Goal: Task Accomplishment & Management: Complete application form

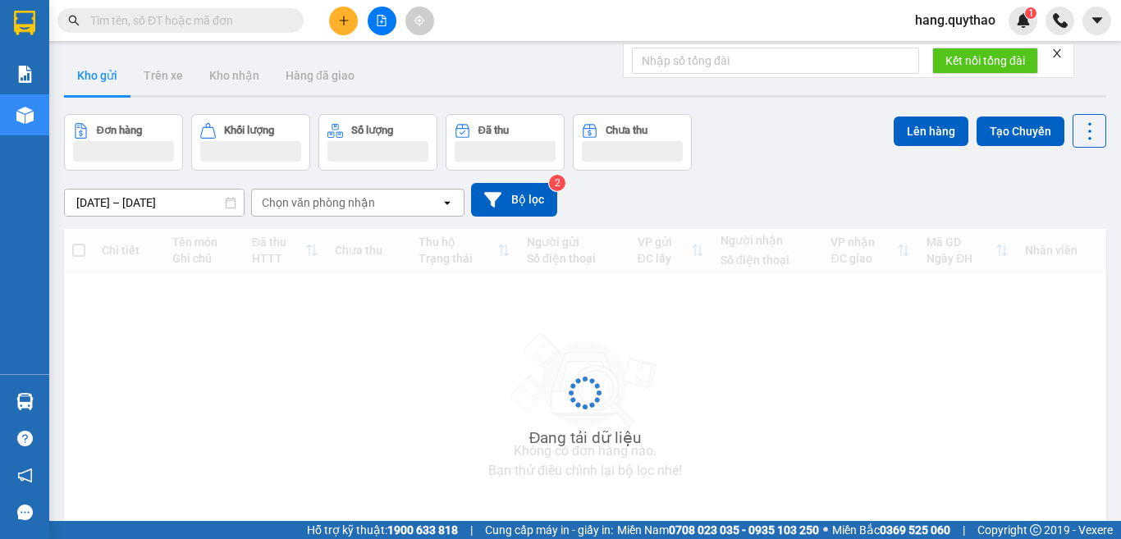
click at [359, 19] on div at bounding box center [381, 21] width 123 height 29
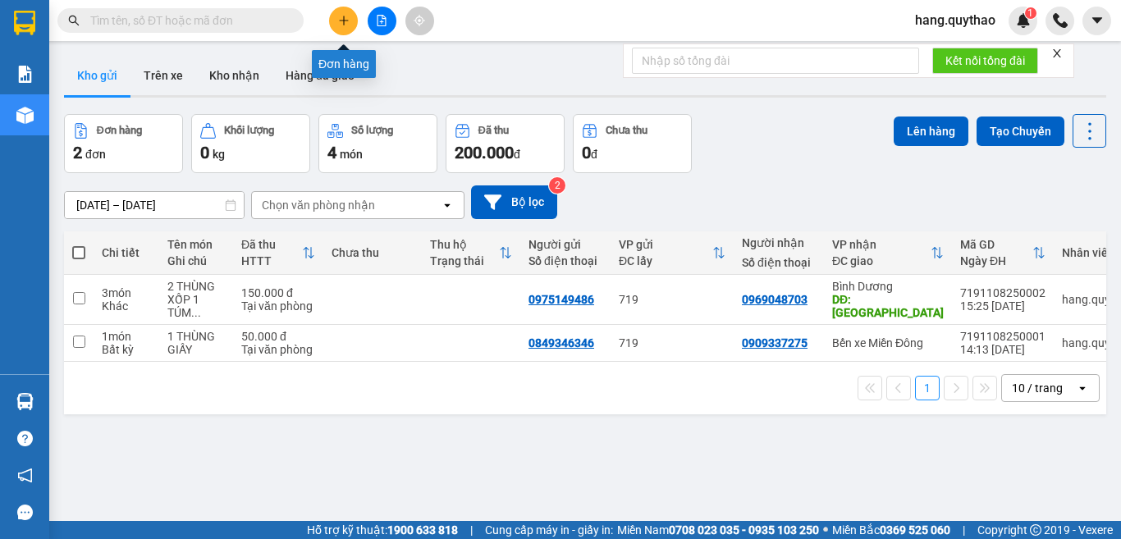
click at [344, 16] on icon "plus" at bounding box center [343, 20] width 1 height 9
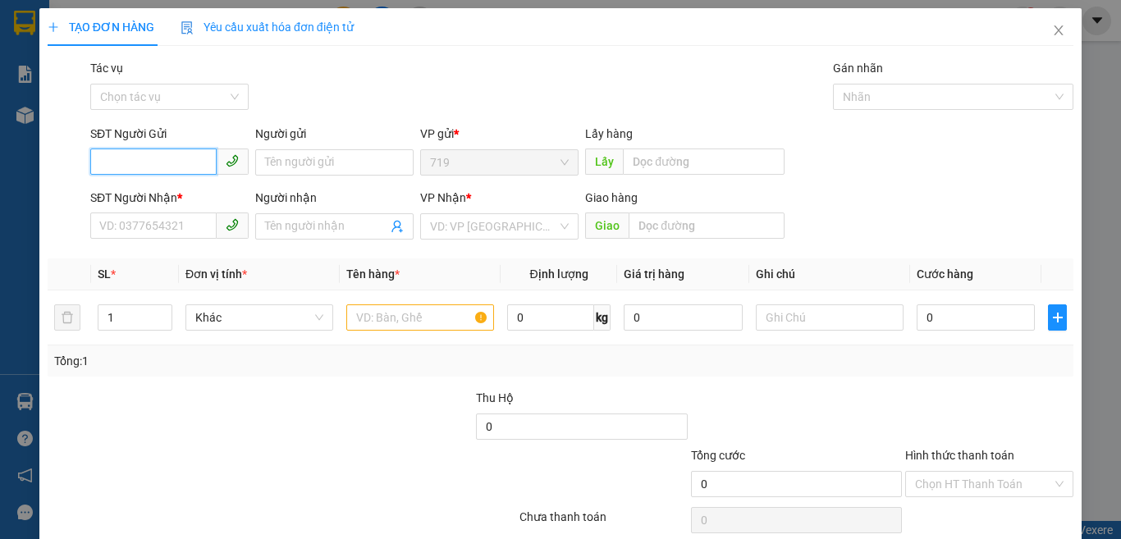
type input "0"
click at [160, 155] on input "SĐT Người Gửi" at bounding box center [153, 161] width 126 height 26
click at [144, 167] on input "SĐT Người Gửi" at bounding box center [153, 161] width 126 height 26
type input "0"
type input "0359568676"
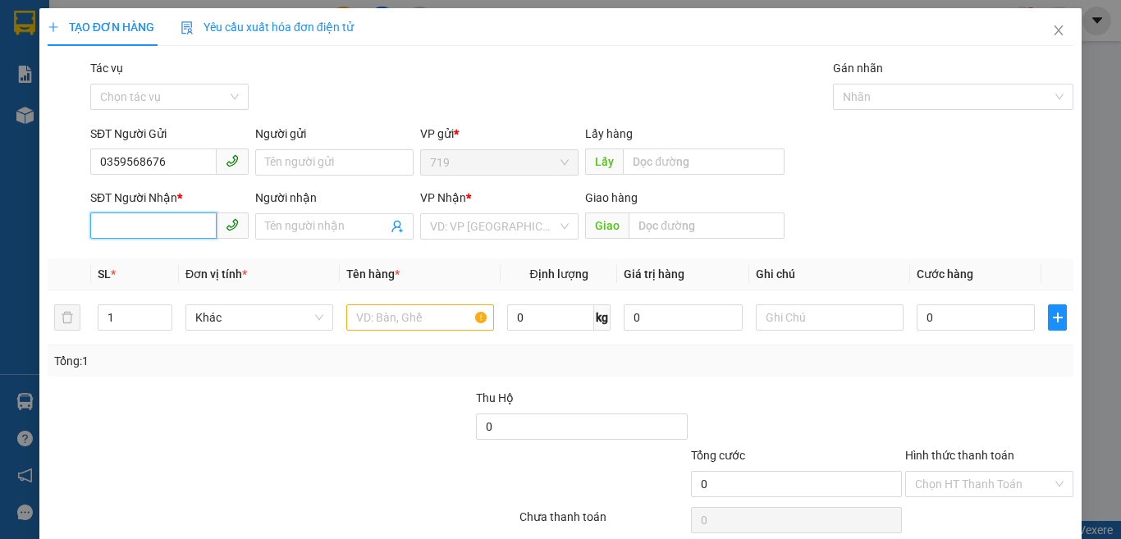
click at [178, 220] on input "SĐT Người Nhận *" at bounding box center [153, 225] width 126 height 26
click at [138, 322] on input "1" at bounding box center [134, 317] width 73 height 25
click at [399, 319] on input "text" at bounding box center [420, 317] width 148 height 26
click at [148, 226] on input "0966717975" at bounding box center [153, 225] width 126 height 26
type input "0966717475"
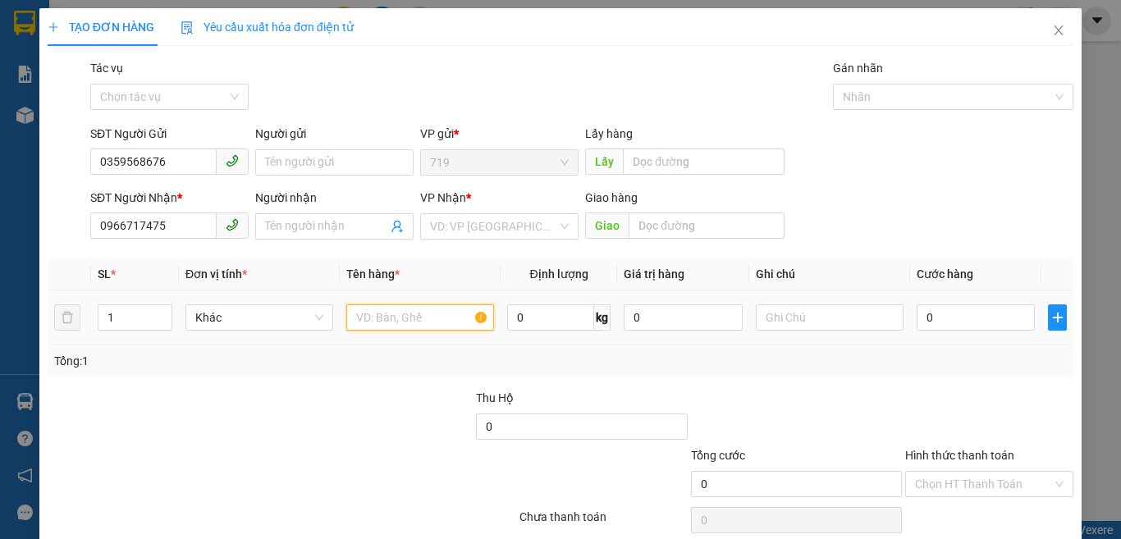
click at [402, 321] on input "text" at bounding box center [420, 317] width 148 height 26
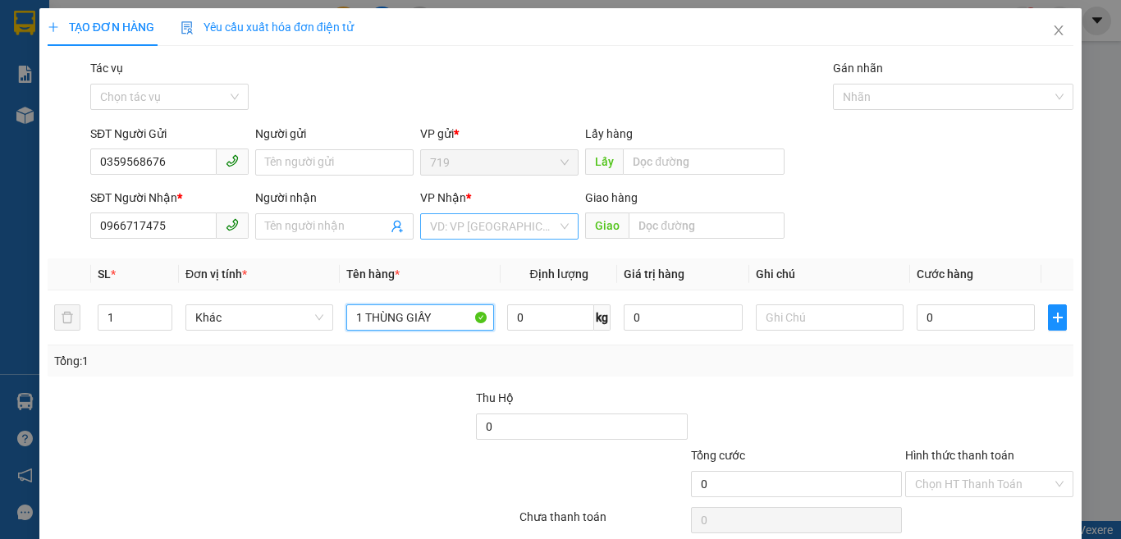
type input "1 THÙNG GIẤY"
click at [509, 224] on input "search" at bounding box center [493, 226] width 127 height 25
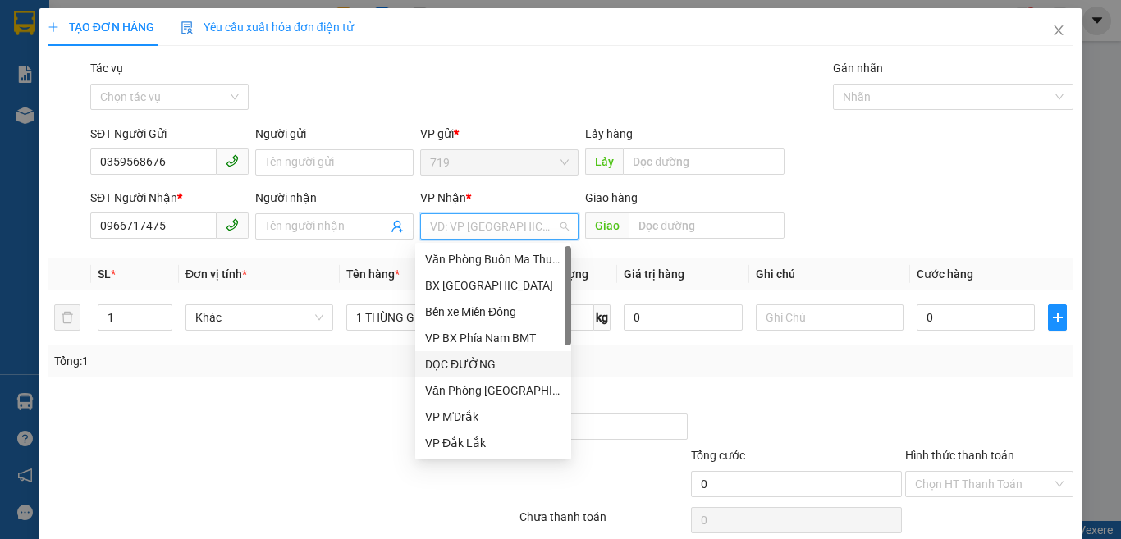
drag, startPoint x: 477, startPoint y: 362, endPoint x: 595, endPoint y: 299, distance: 133.2
click at [479, 362] on div "DỌC ĐƯỜNG" at bounding box center [493, 364] width 136 height 18
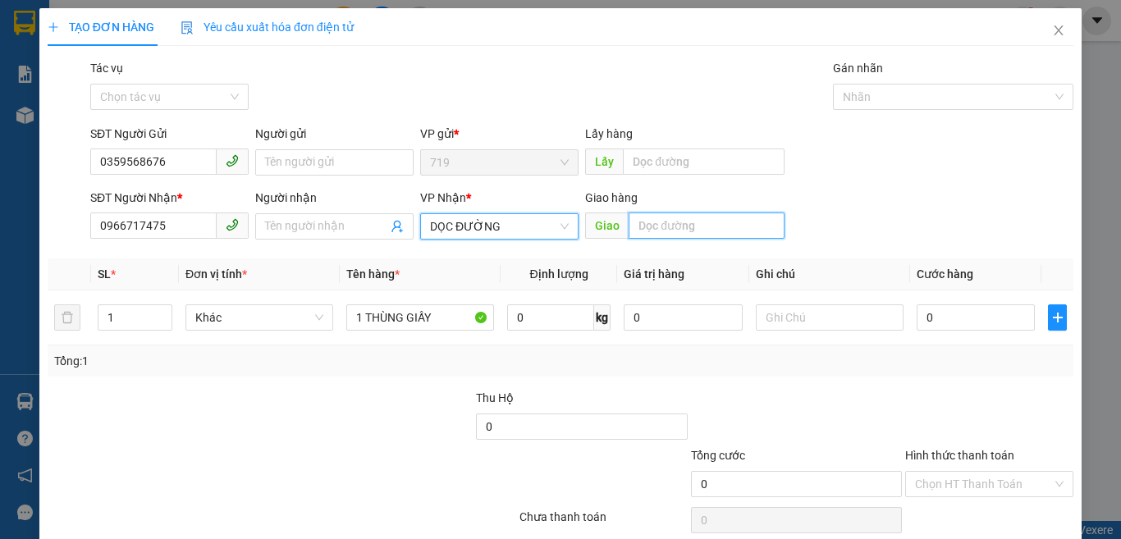
click at [680, 229] on input "text" at bounding box center [706, 225] width 156 height 26
type input "HÒA LÂN"
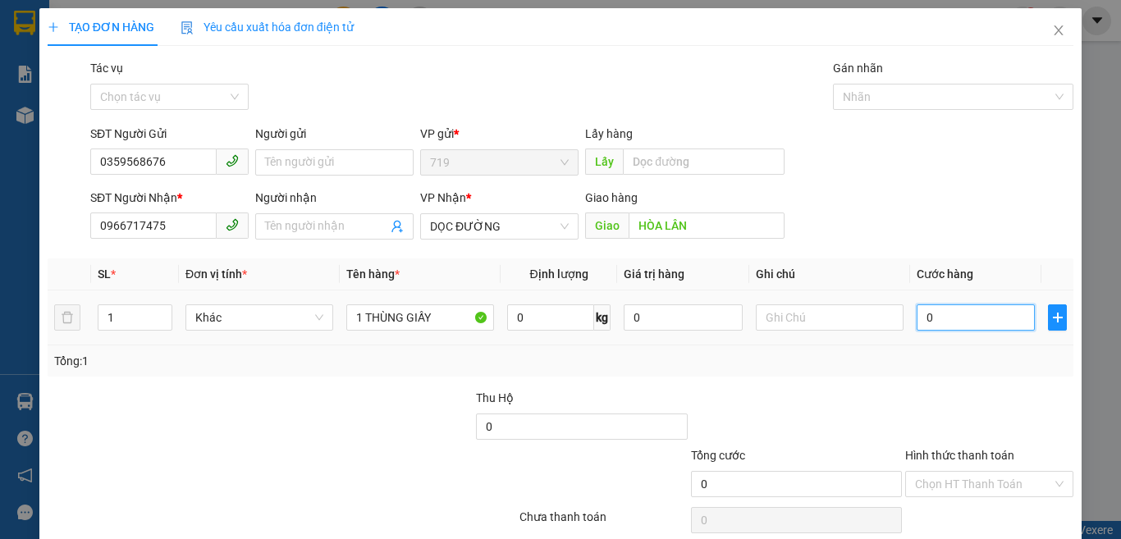
click at [949, 326] on input "0" at bounding box center [975, 317] width 118 height 26
type input "5"
type input "50"
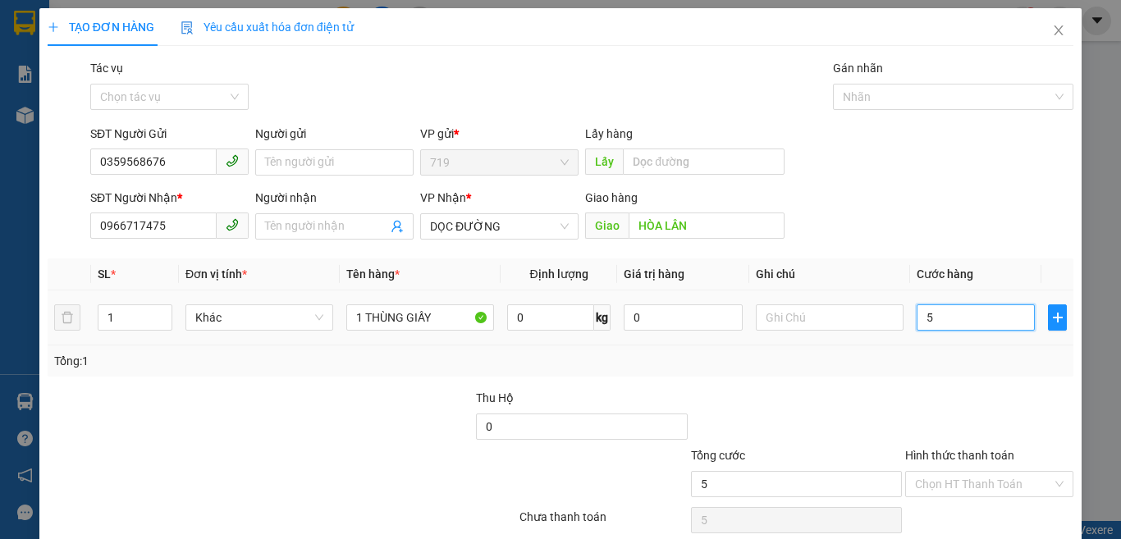
type input "50"
type input "500"
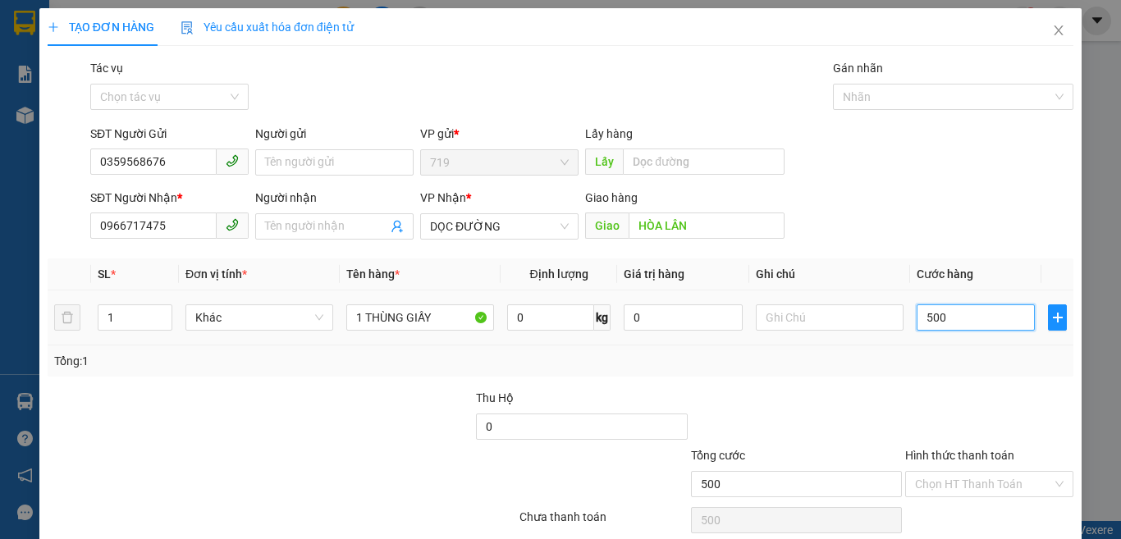
type input "5.000"
type input "50.000"
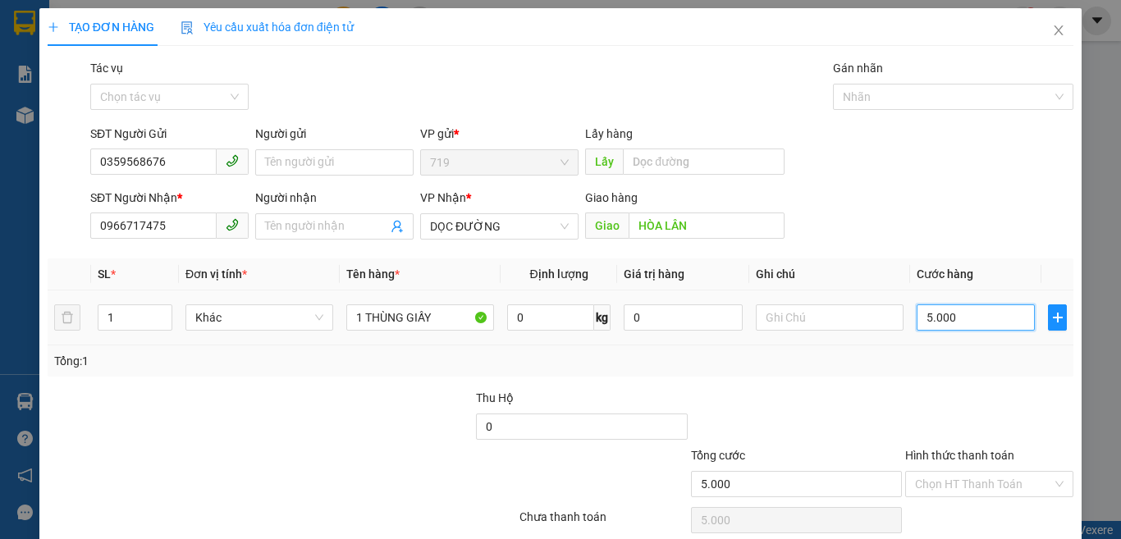
type input "50.000"
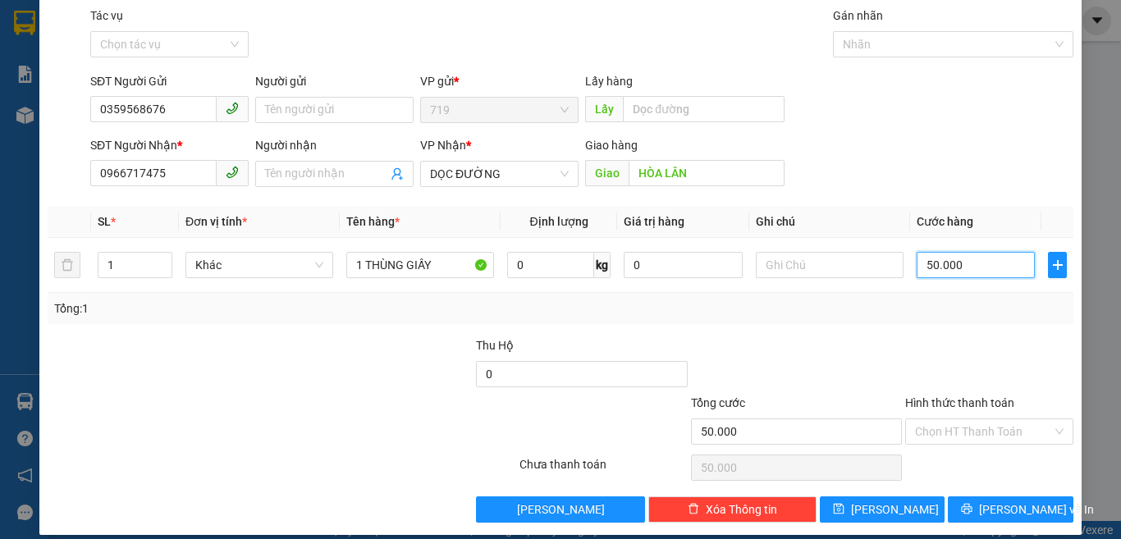
scroll to position [68, 0]
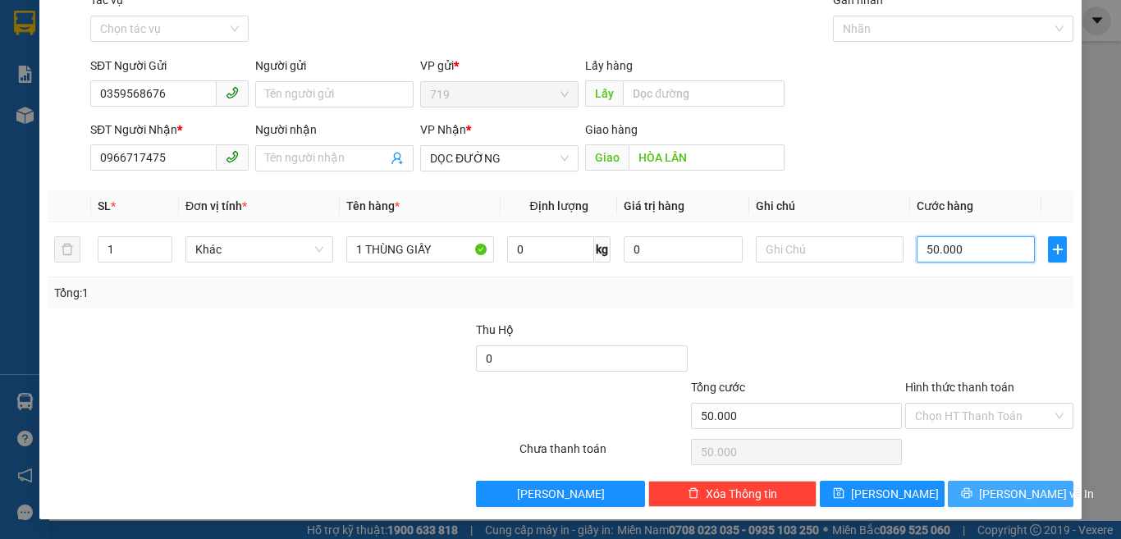
type input "50.000"
click at [997, 490] on span "[PERSON_NAME] và In" at bounding box center [1036, 494] width 115 height 18
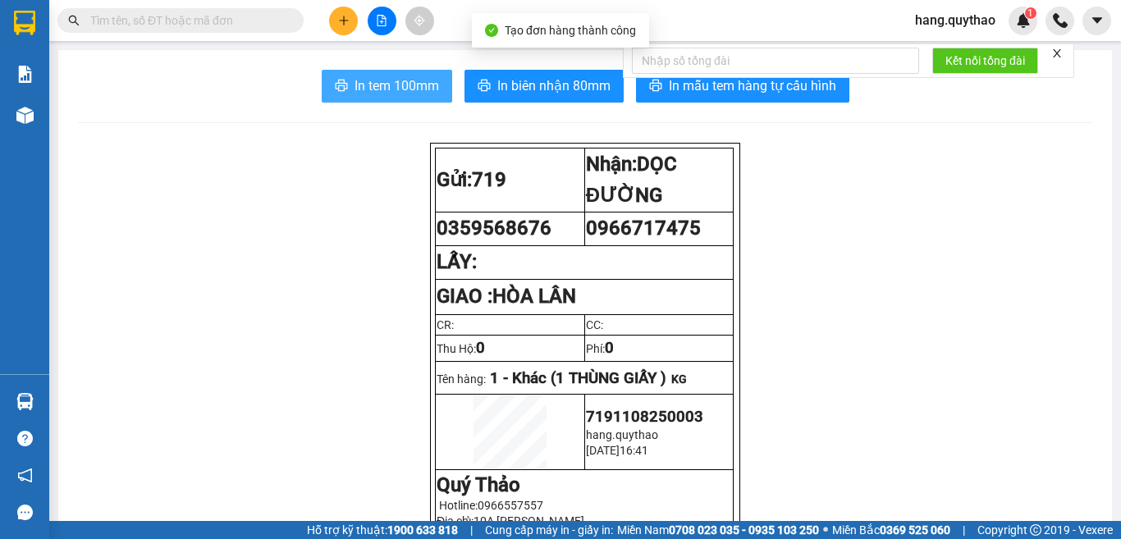
click at [377, 88] on span "In tem 100mm" at bounding box center [396, 85] width 84 height 21
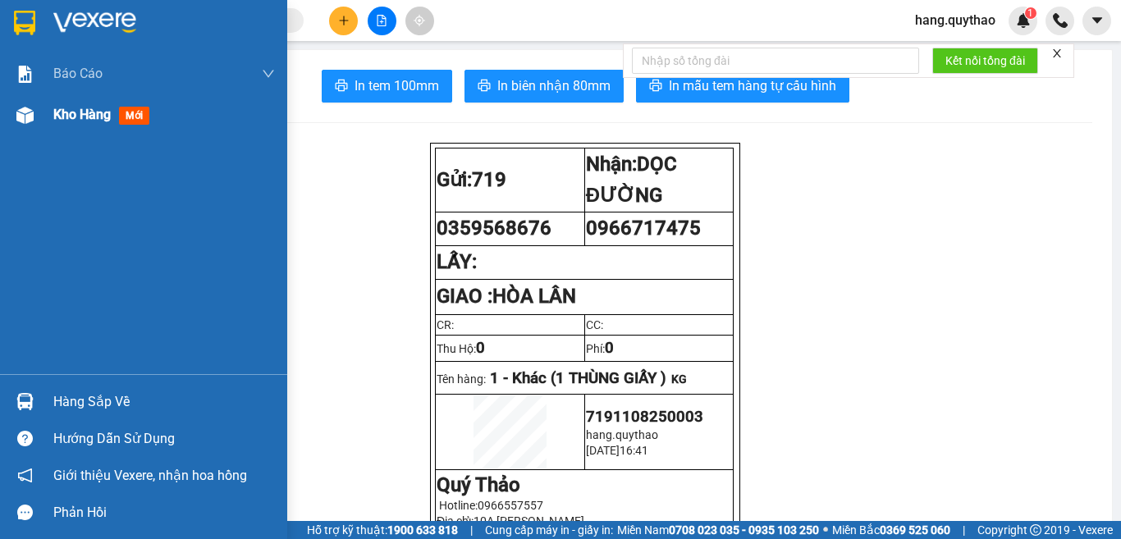
click at [92, 117] on span "Kho hàng" at bounding box center [81, 115] width 57 height 16
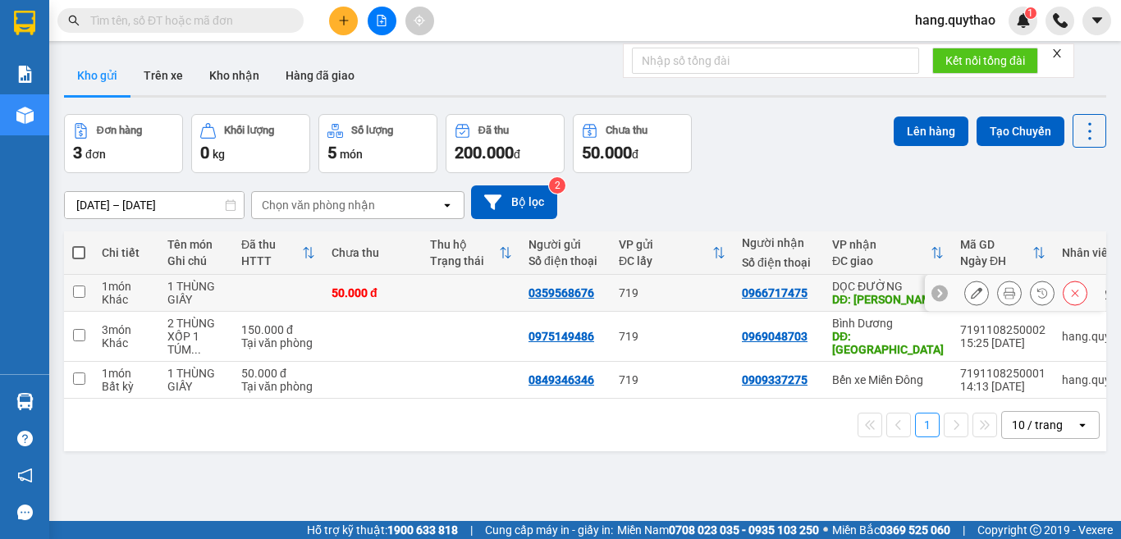
click at [968, 301] on button at bounding box center [976, 293] width 23 height 29
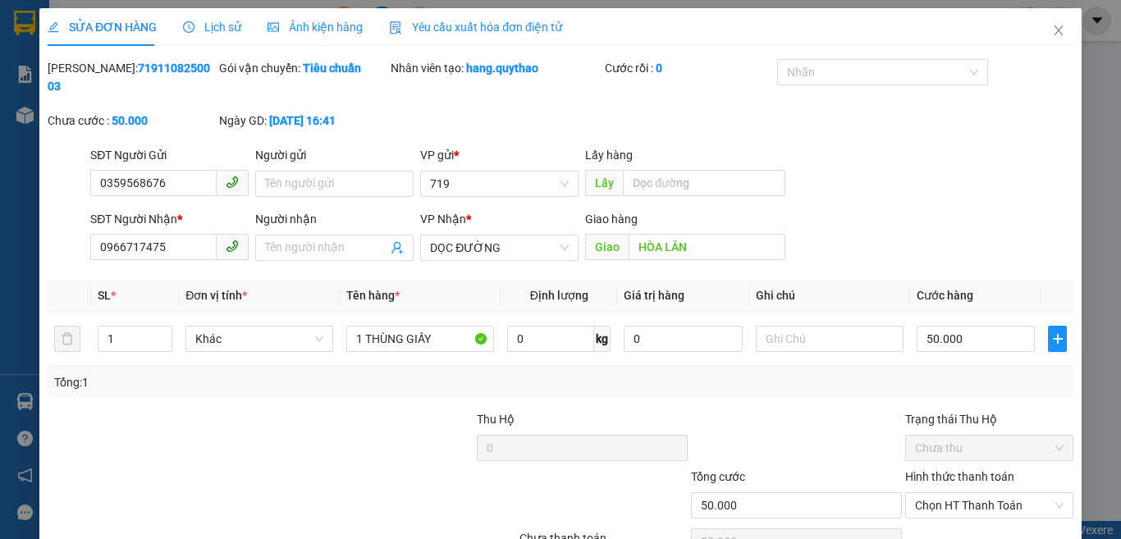
type input "0359568676"
type input "0966717475"
type input "HÒA LÂN"
type input "50.000"
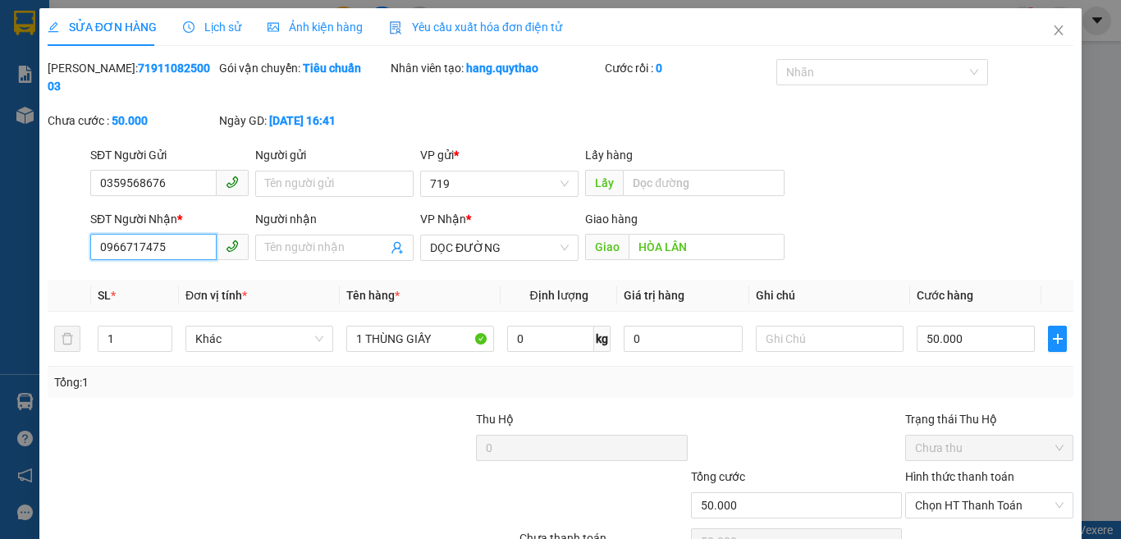
click at [144, 234] on input "0966717475" at bounding box center [153, 247] width 126 height 26
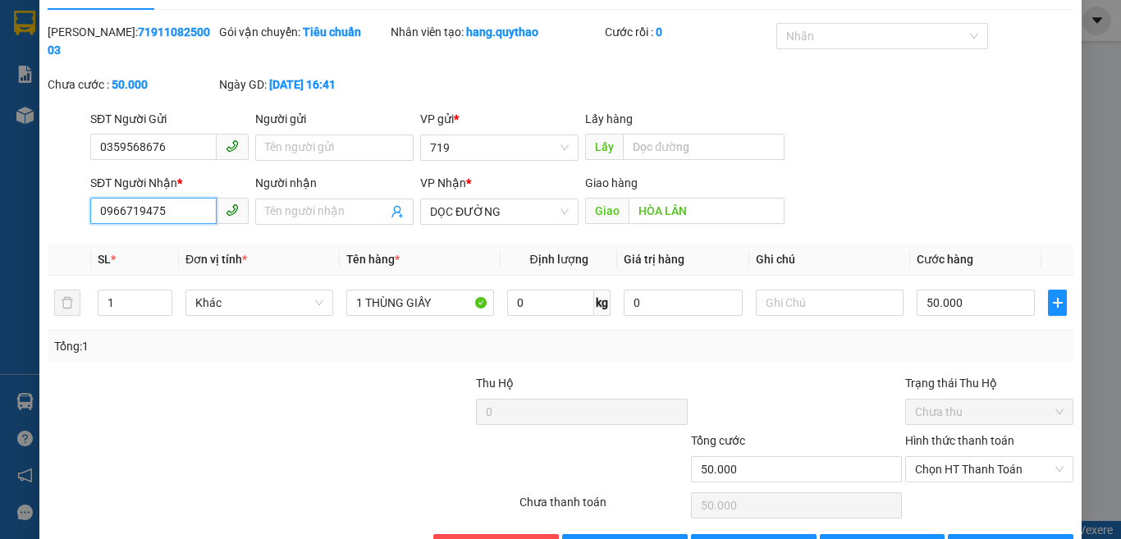
scroll to position [71, 0]
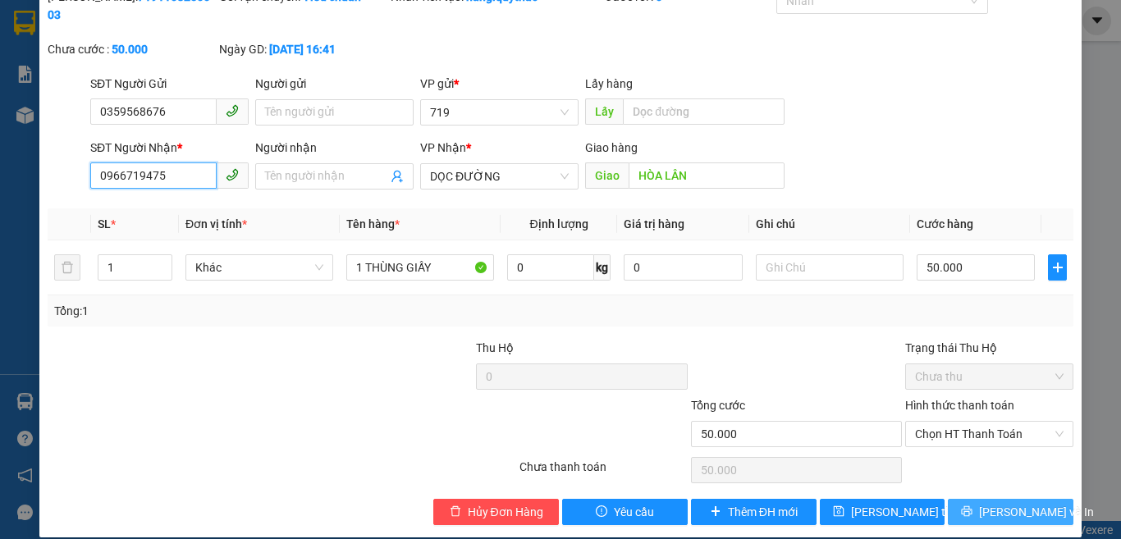
type input "0966719475"
click at [999, 503] on span "[PERSON_NAME] và In" at bounding box center [1036, 512] width 115 height 18
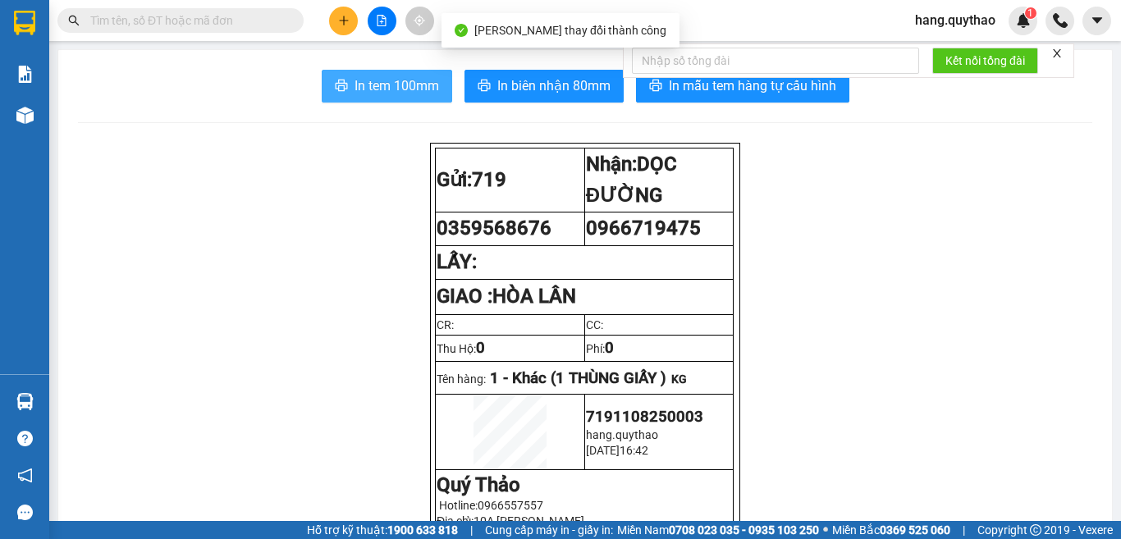
click at [404, 83] on span "In tem 100mm" at bounding box center [396, 85] width 84 height 21
